Goal: Book appointment/travel/reservation

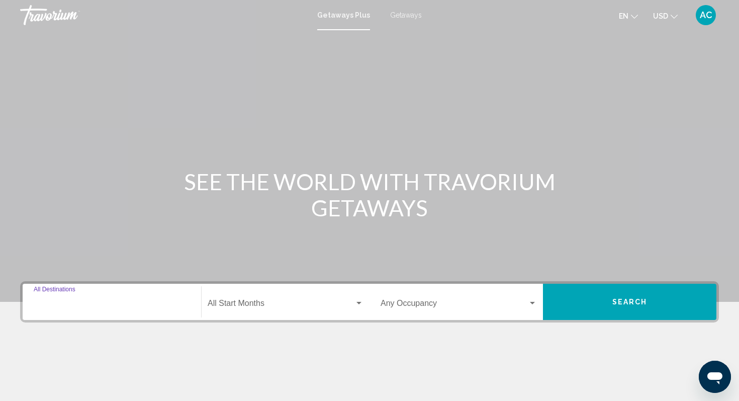
click at [75, 307] on input "Destination All Destinations" at bounding box center [112, 305] width 156 height 9
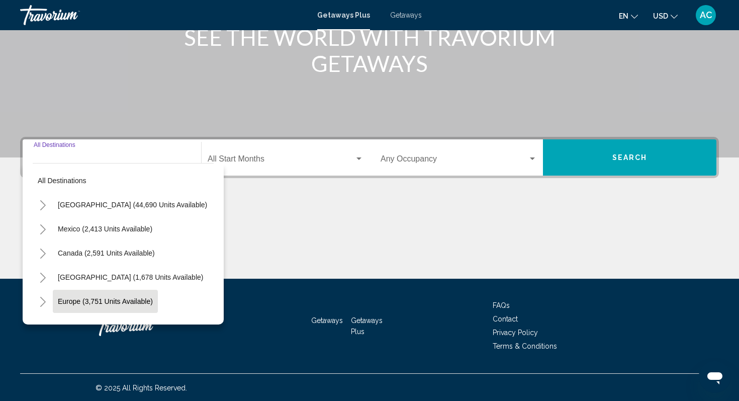
scroll to position [145, 0]
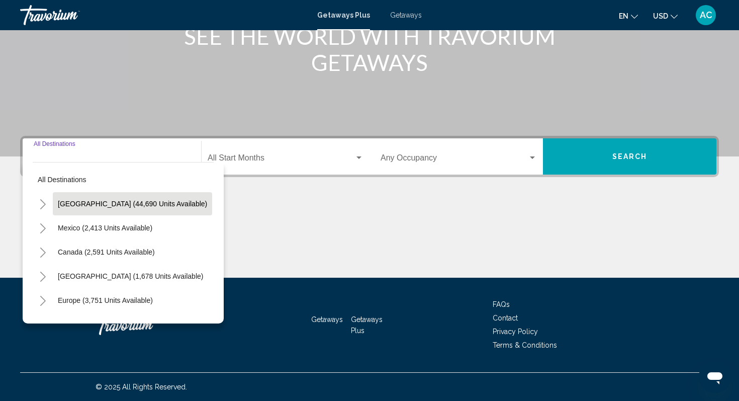
click at [89, 208] on button "[GEOGRAPHIC_DATA] (44,690 units available)" at bounding box center [132, 203] width 159 height 23
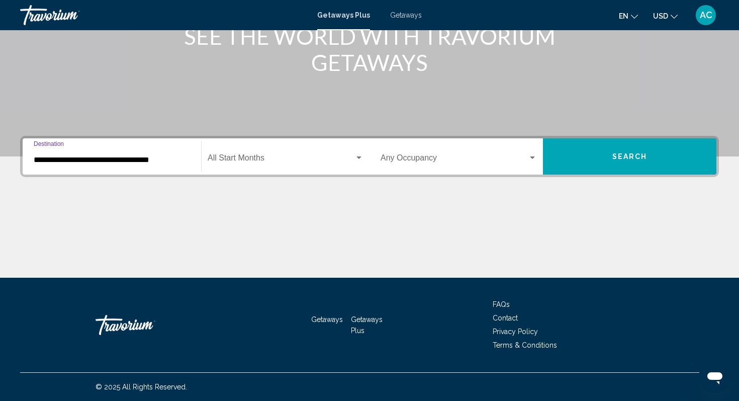
click at [80, 159] on input "**********" at bounding box center [112, 159] width 156 height 9
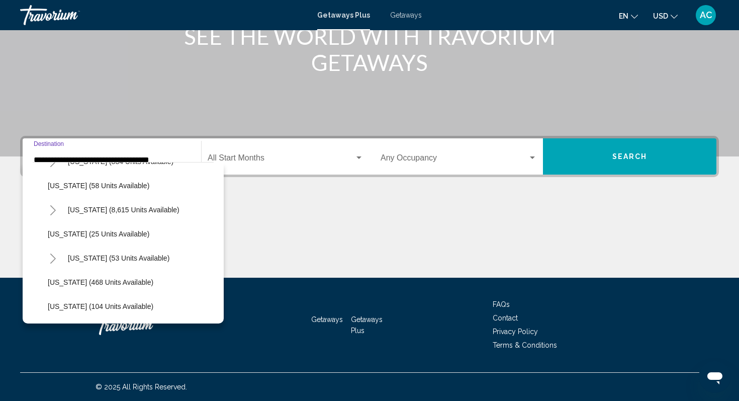
scroll to position [139, 0]
click at [80, 257] on span "[US_STATE] (53 units available)" at bounding box center [119, 257] width 102 height 8
type input "**********"
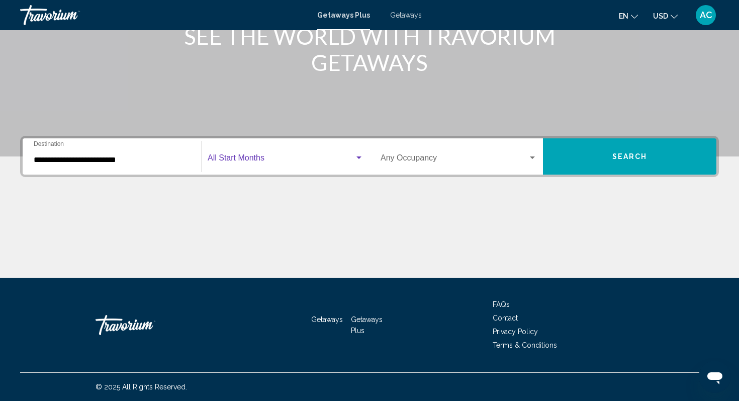
click at [305, 161] on span "Search widget" at bounding box center [281, 159] width 147 height 9
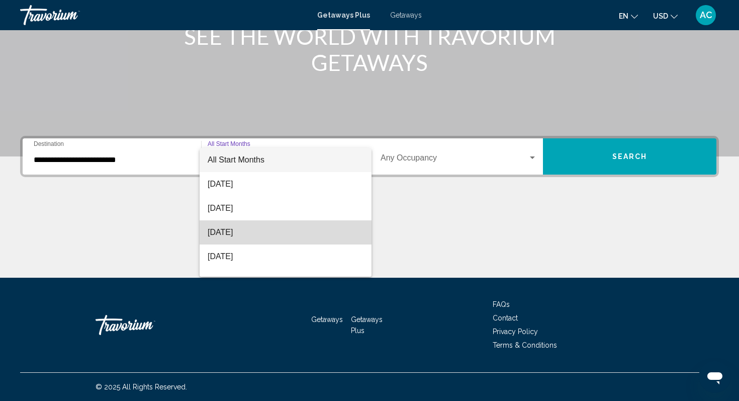
click at [255, 235] on span "[DATE]" at bounding box center [286, 232] width 156 height 24
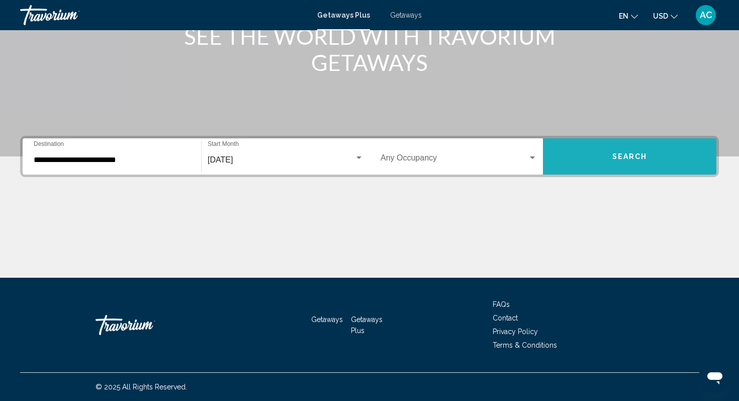
click at [617, 155] on span "Search" at bounding box center [629, 157] width 35 height 8
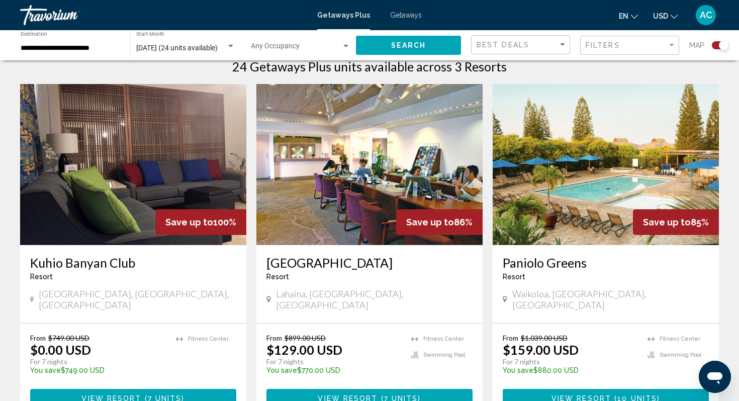
scroll to position [340, 0]
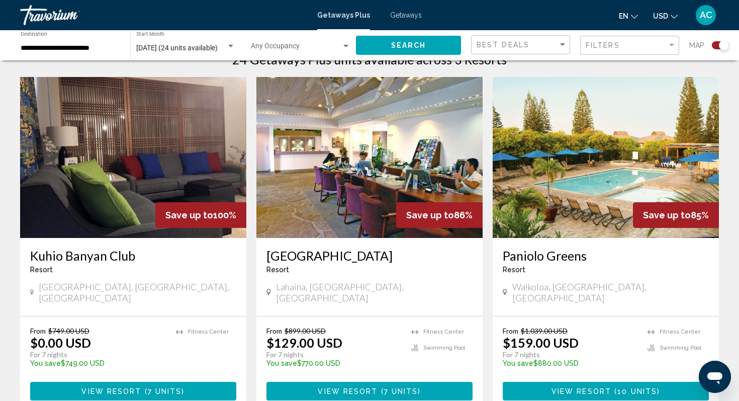
click at [585, 278] on div "[GEOGRAPHIC_DATA] - This is an adults only resort" at bounding box center [606, 264] width 206 height 33
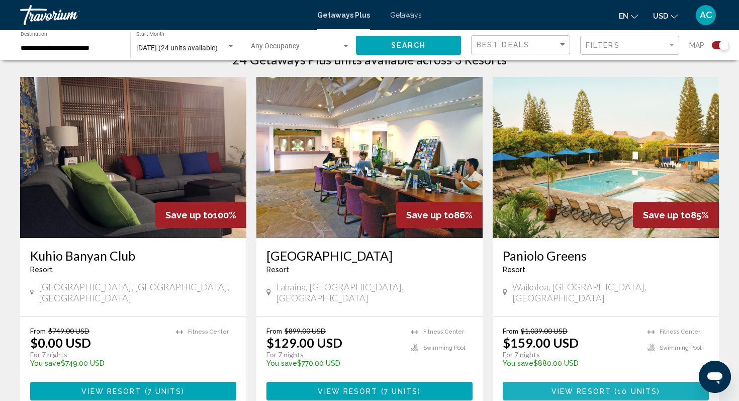
click at [543, 382] on button "View Resort ( 10 units )" at bounding box center [606, 391] width 206 height 19
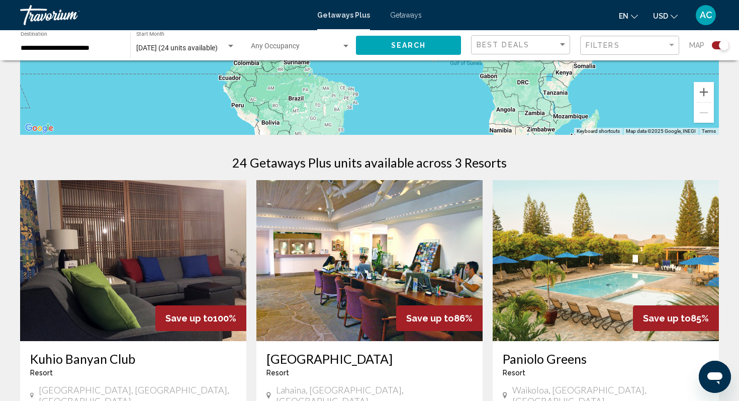
scroll to position [239, 0]
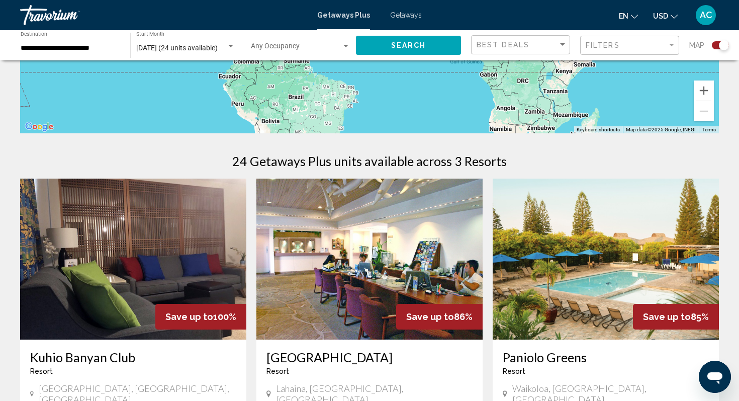
click at [143, 228] on img "Main content" at bounding box center [133, 258] width 226 height 161
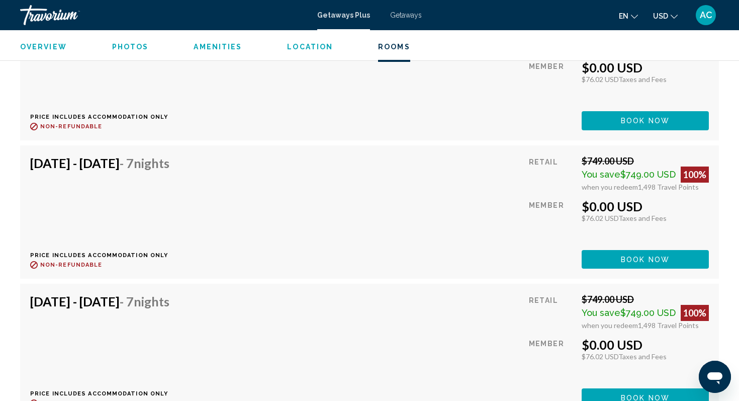
scroll to position [2074, 0]
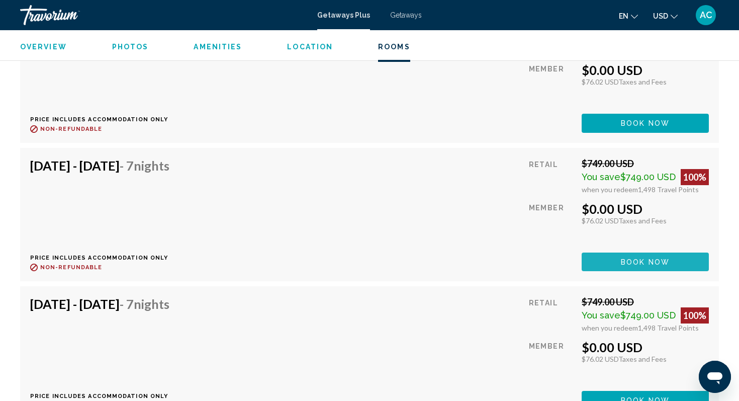
click at [600, 252] on button "Book now" at bounding box center [645, 261] width 127 height 19
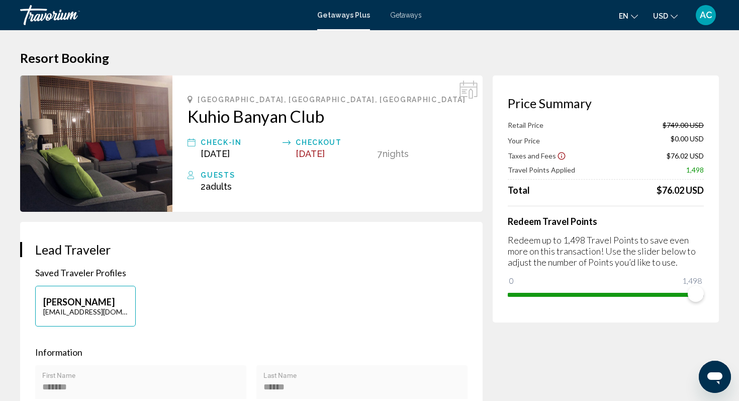
click at [260, 117] on h2 "Kuhio Banyan Club" at bounding box center [327, 116] width 280 height 20
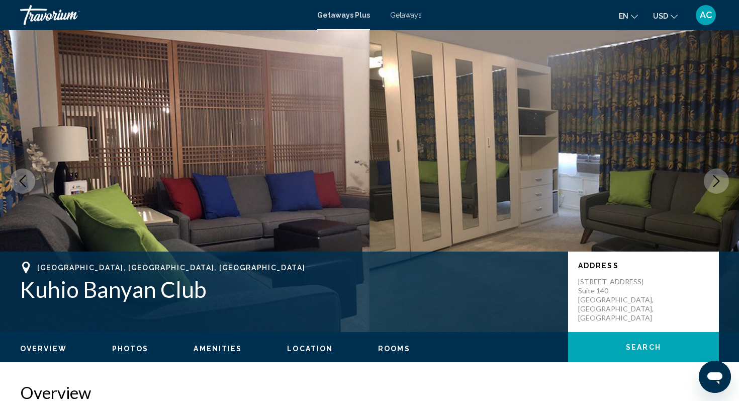
click at [86, 294] on h1 "Kuhio Banyan Club" at bounding box center [289, 289] width 538 height 26
click at [40, 296] on h1 "Kuhio Banyan Club" at bounding box center [289, 289] width 538 height 26
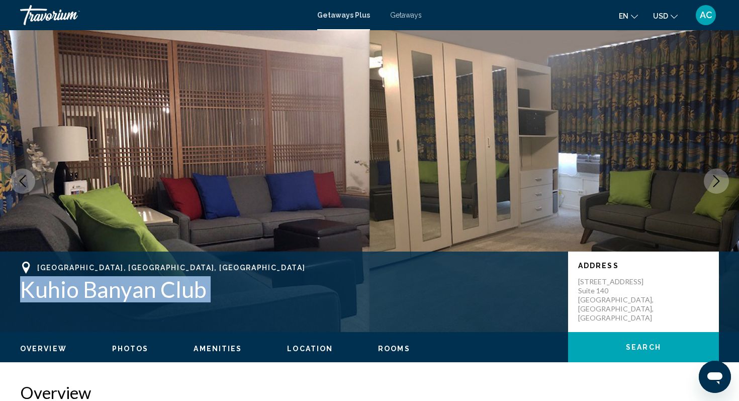
click at [40, 296] on h1 "Kuhio Banyan Club" at bounding box center [289, 289] width 538 height 26
copy h1 "Kuhio Banyan Club"
